Goal: Navigation & Orientation: Find specific page/section

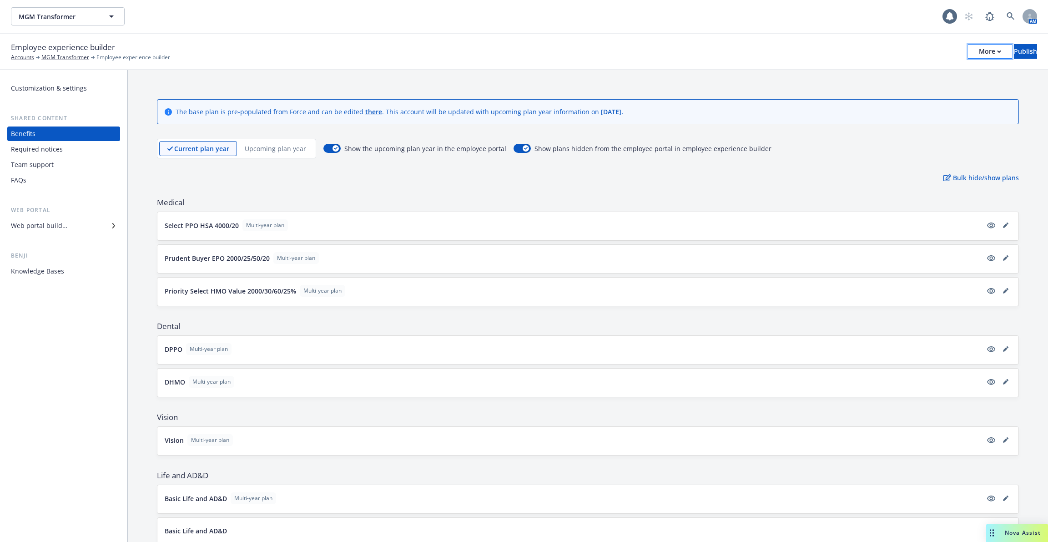
click at [979, 50] on div "More" at bounding box center [990, 52] width 22 height 14
click at [684, 58] on div "Employee experience builder Accounts MGM Transformer Employee experience builde…" at bounding box center [524, 51] width 1026 height 20
click at [62, 142] on div "Required notices" at bounding box center [64, 149] width 106 height 15
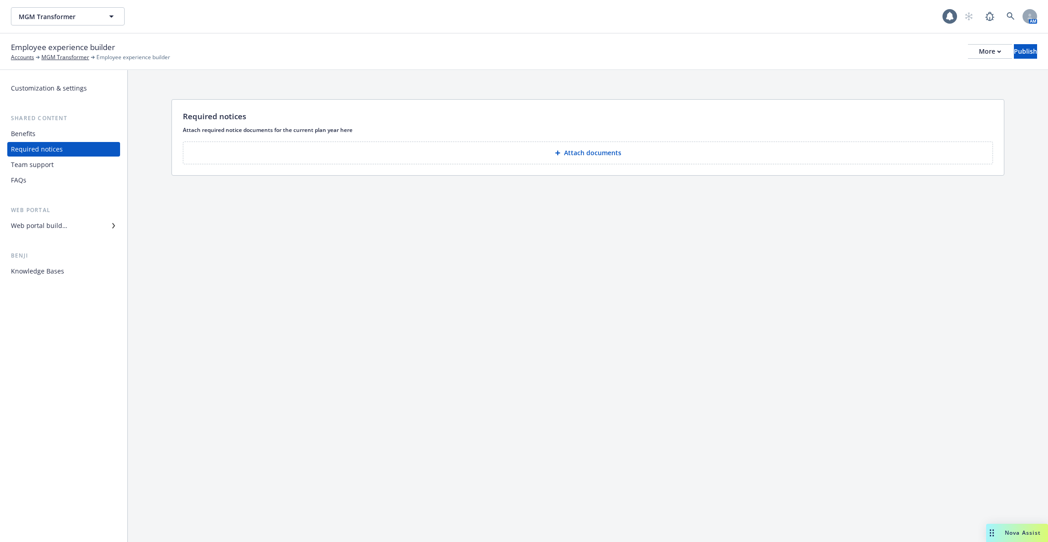
click at [60, 135] on div "Benefits" at bounding box center [64, 133] width 106 height 15
